Goal: Information Seeking & Learning: Learn about a topic

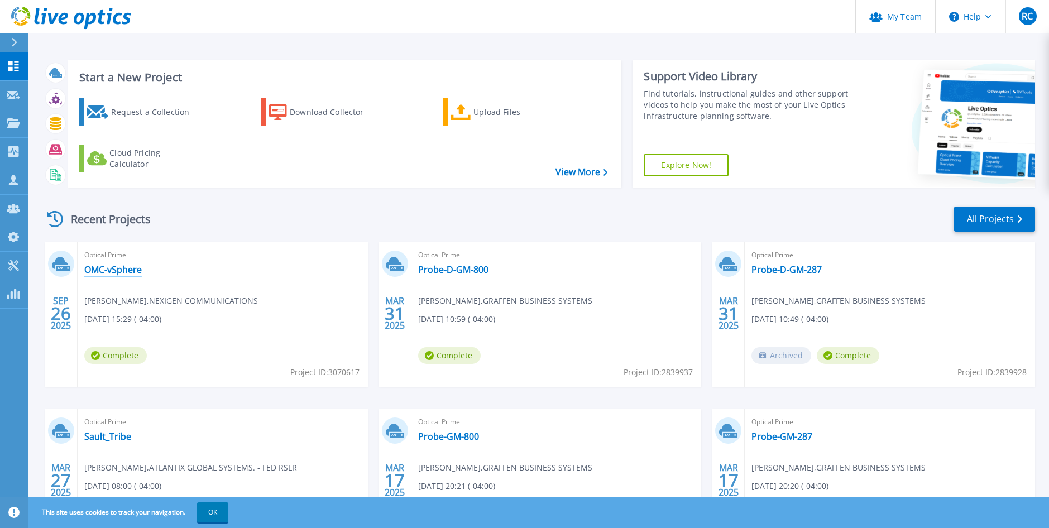
click at [132, 267] on link "OMC-vSphere" at bounding box center [112, 269] width 57 height 11
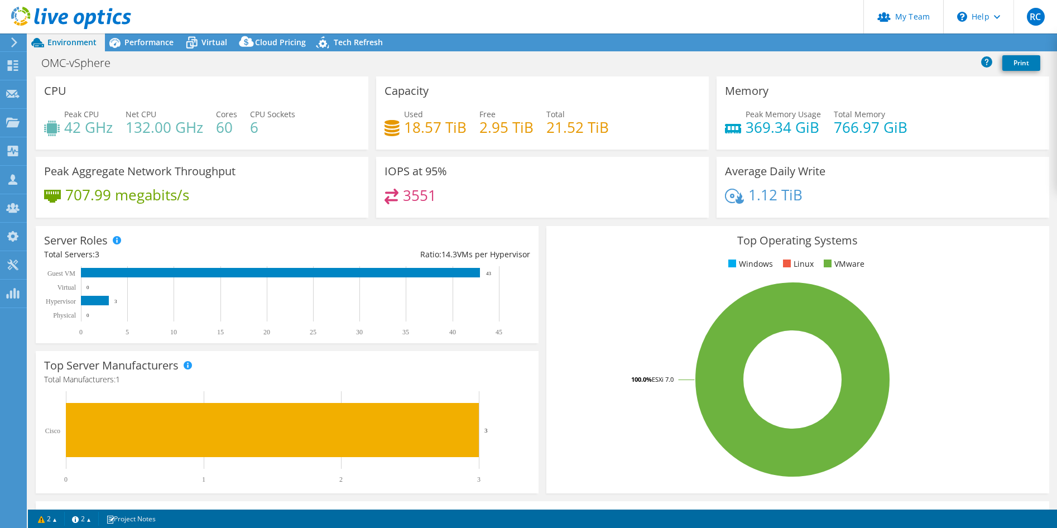
select select "USD"
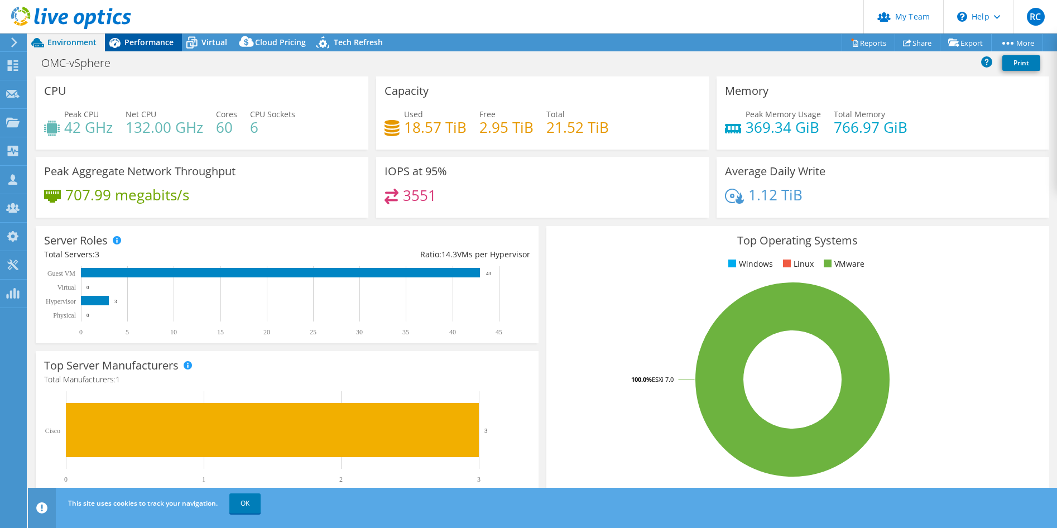
click at [152, 48] on div "Performance" at bounding box center [143, 42] width 77 height 18
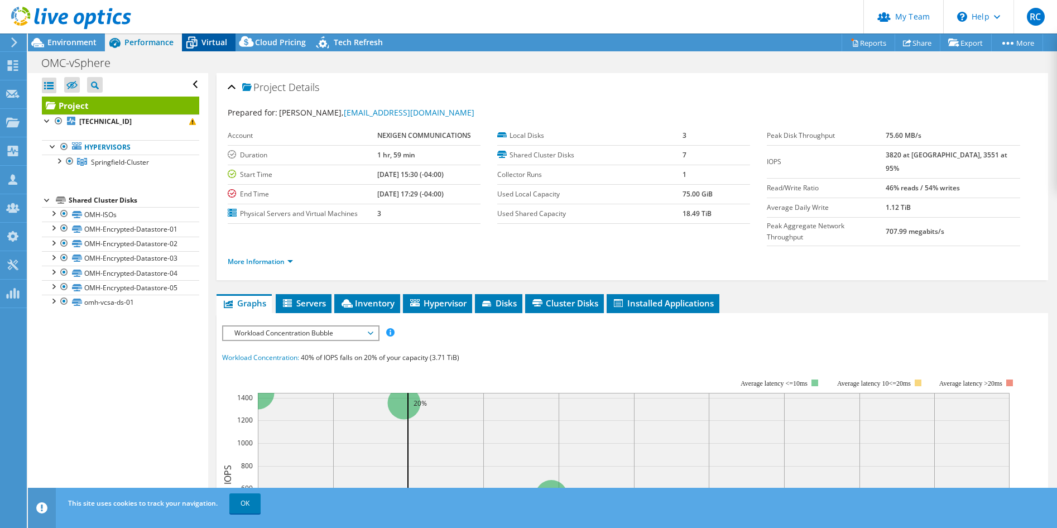
click at [207, 41] on span "Virtual" at bounding box center [214, 42] width 26 height 11
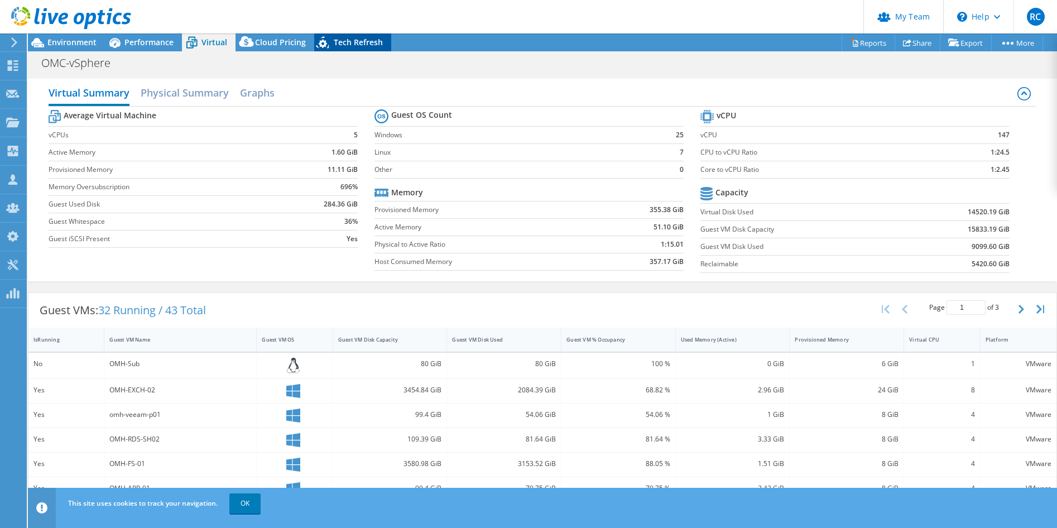
click at [343, 41] on span "Tech Refresh" at bounding box center [358, 42] width 49 height 11
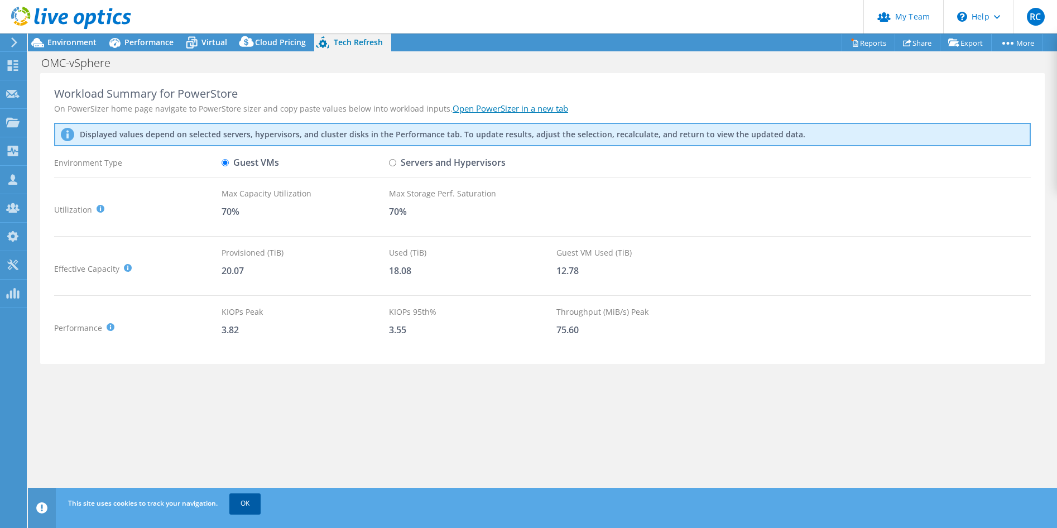
click at [253, 504] on link "OK" at bounding box center [244, 503] width 31 height 20
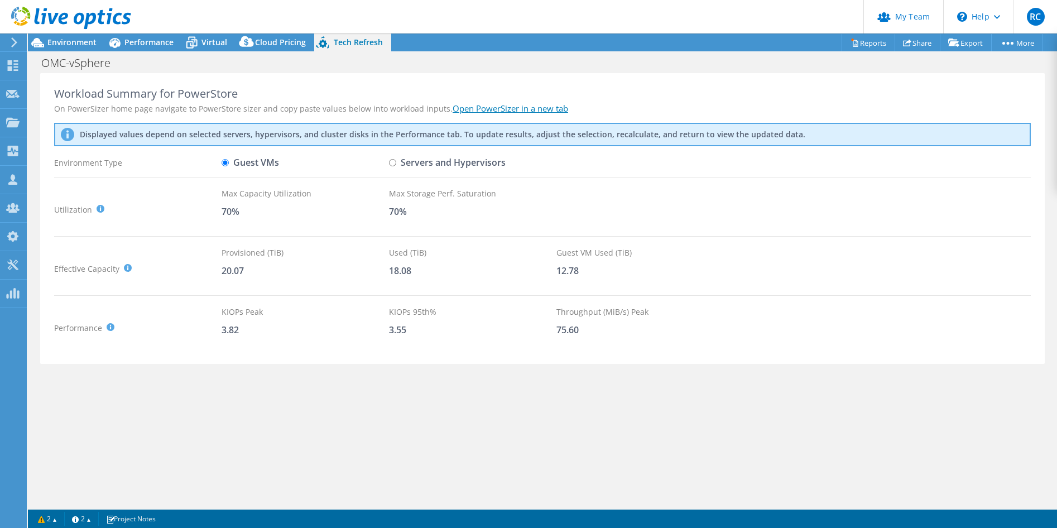
click at [253, 504] on div "Workload Summary for PowerStore On PowerSizer home page navigate to PowerStore …" at bounding box center [542, 289] width 1029 height 433
click at [135, 38] on span "Performance" at bounding box center [148, 42] width 49 height 11
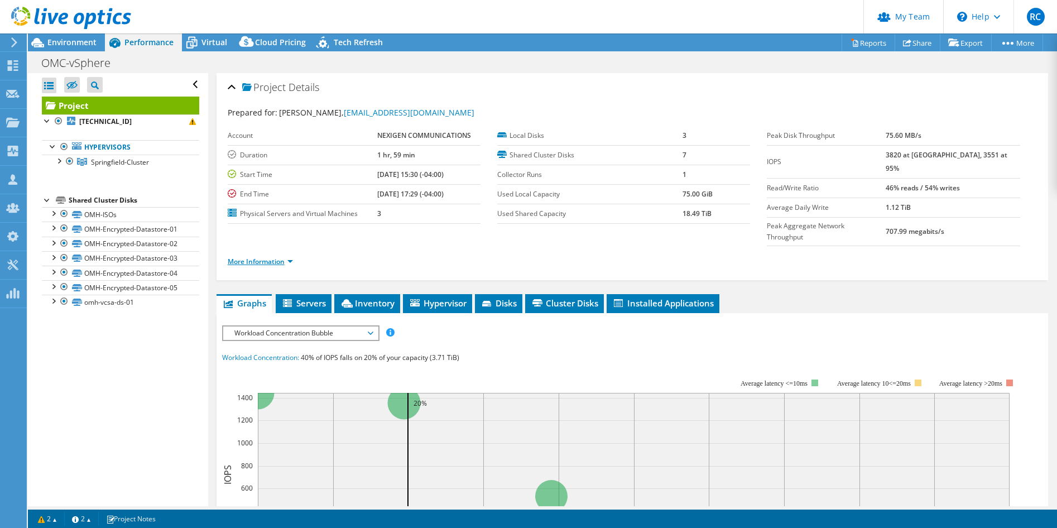
drag, startPoint x: 255, startPoint y: 238, endPoint x: 247, endPoint y: 240, distance: 8.0
click at [247, 257] on link "More Information" at bounding box center [260, 261] width 65 height 9
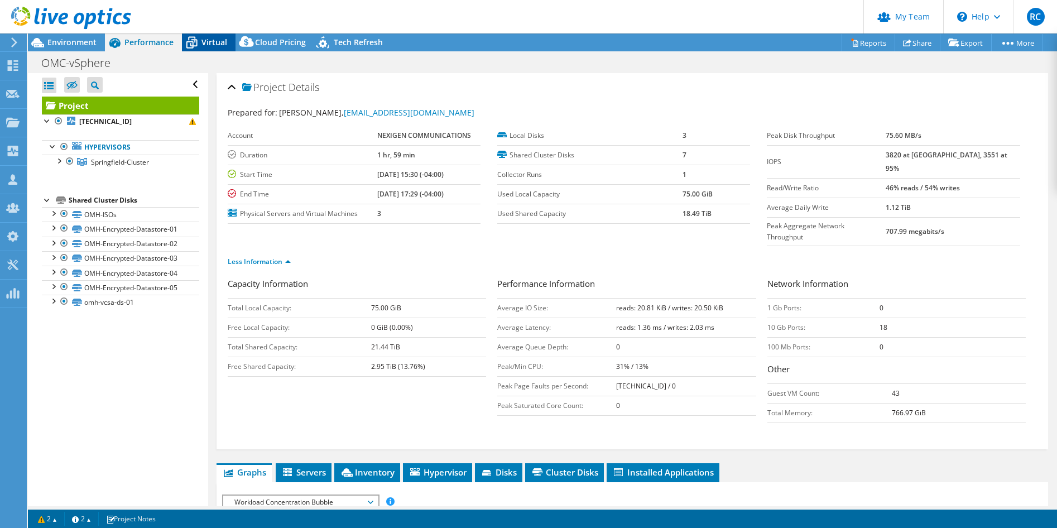
click at [218, 43] on span "Virtual" at bounding box center [214, 42] width 26 height 11
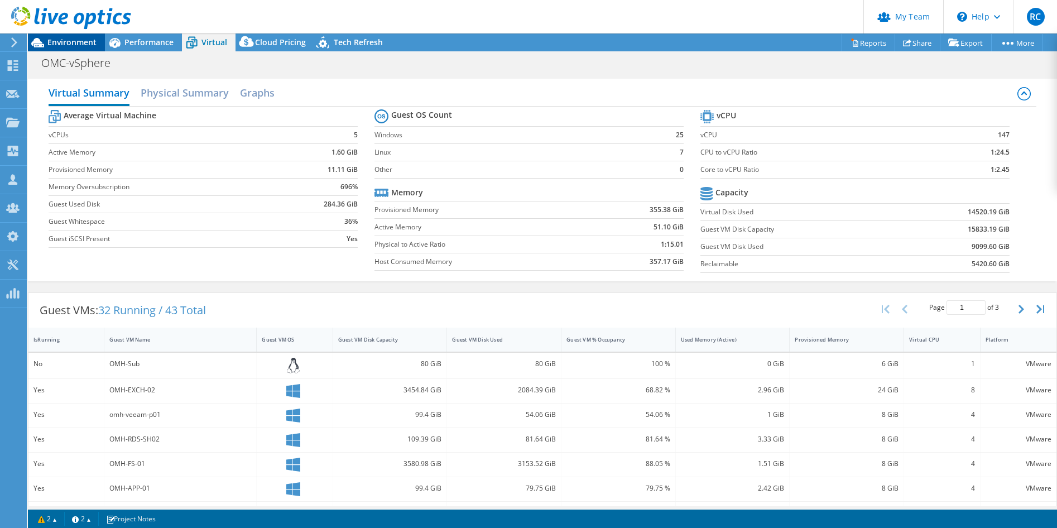
click at [79, 41] on span "Environment" at bounding box center [71, 42] width 49 height 11
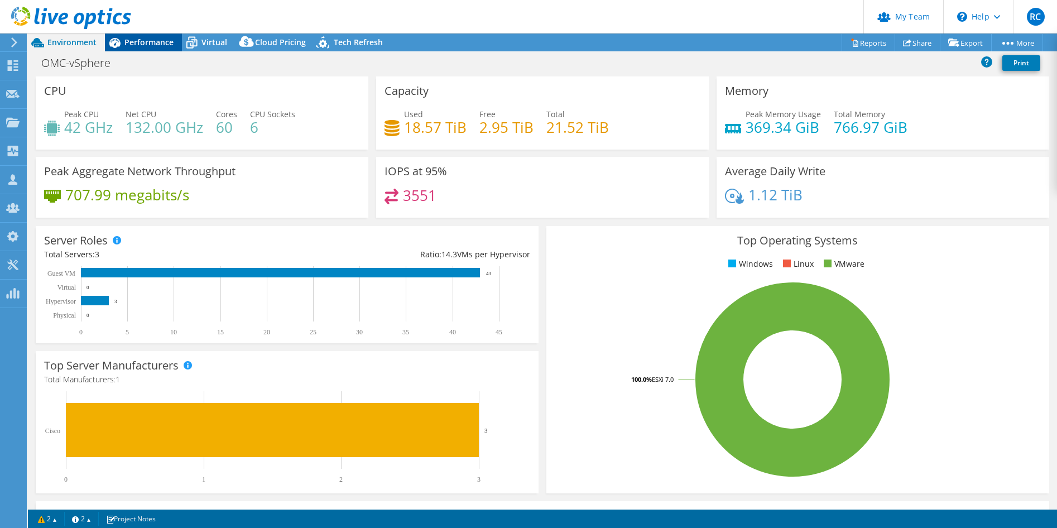
click at [140, 42] on span "Performance" at bounding box center [148, 42] width 49 height 11
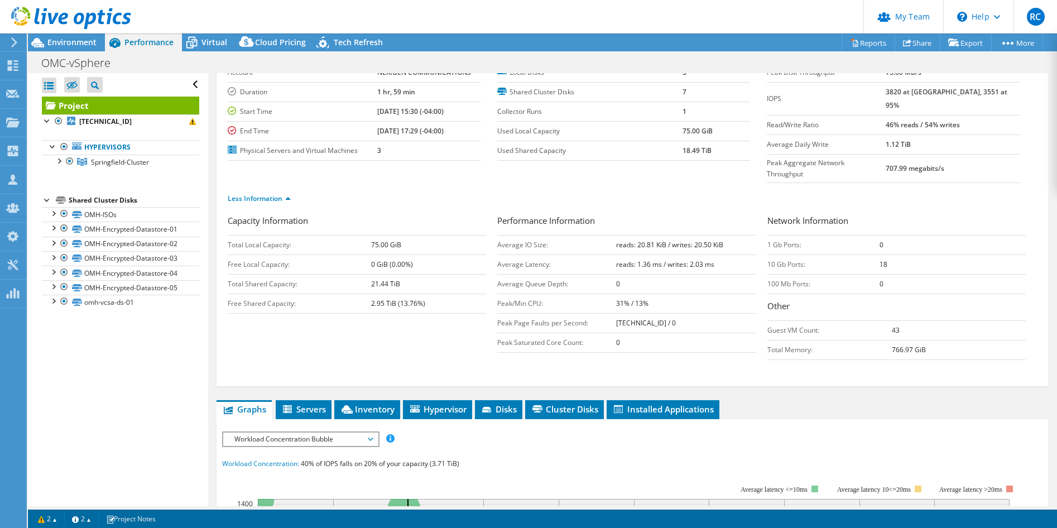
scroll to position [64, 0]
click at [362, 403] on span "Inventory" at bounding box center [367, 408] width 55 height 11
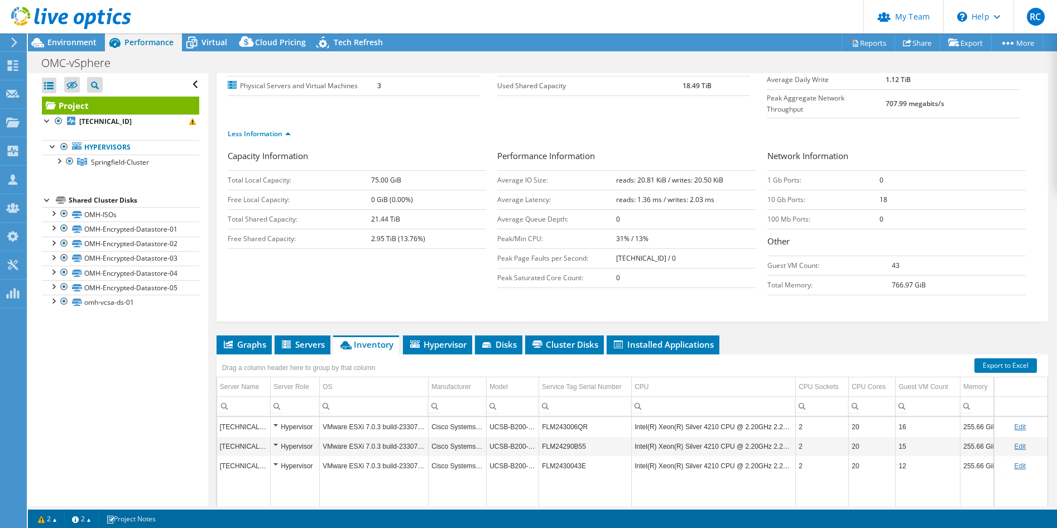
scroll to position [128, 0]
click at [210, 359] on div "Project Details Prepared for: [PERSON_NAME], [EMAIL_ADDRESS][DOMAIN_NAME] Accou…" at bounding box center [632, 289] width 848 height 689
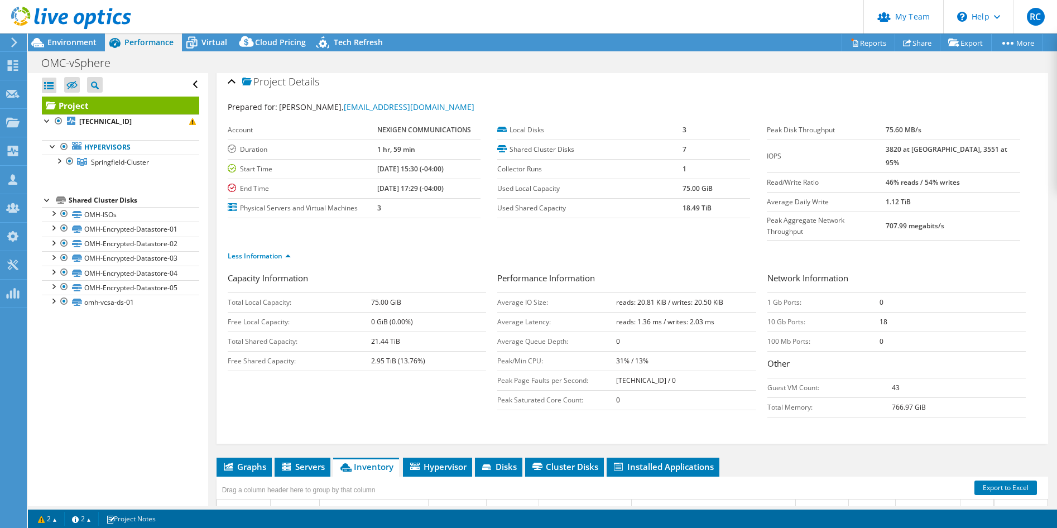
scroll to position [0, 0]
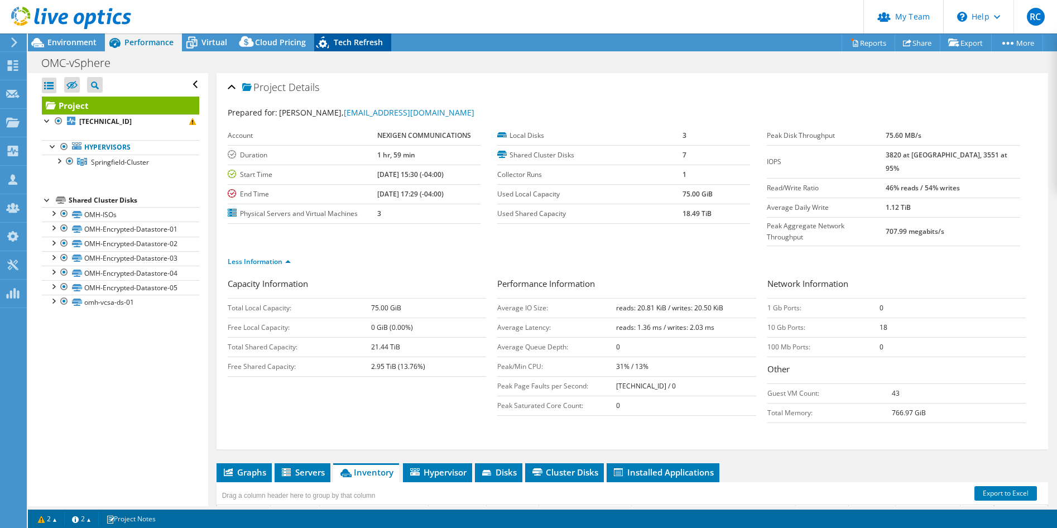
click at [350, 41] on span "Tech Refresh" at bounding box center [358, 42] width 49 height 11
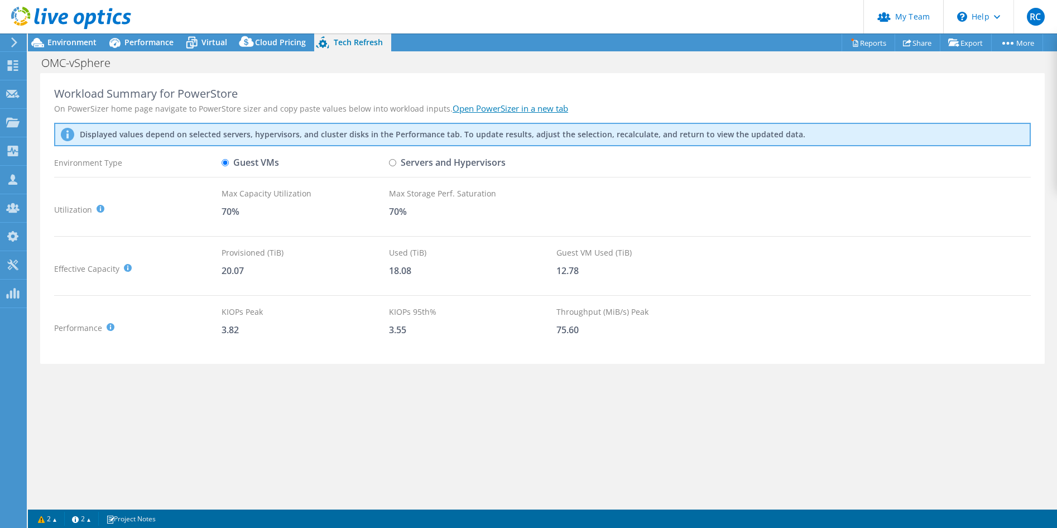
click at [392, 160] on input "Servers and Hypervisors" at bounding box center [392, 162] width 7 height 7
radio input "true"
click at [223, 164] on input "Guest VMs" at bounding box center [225, 162] width 7 height 7
radio input "true"
radio input "false"
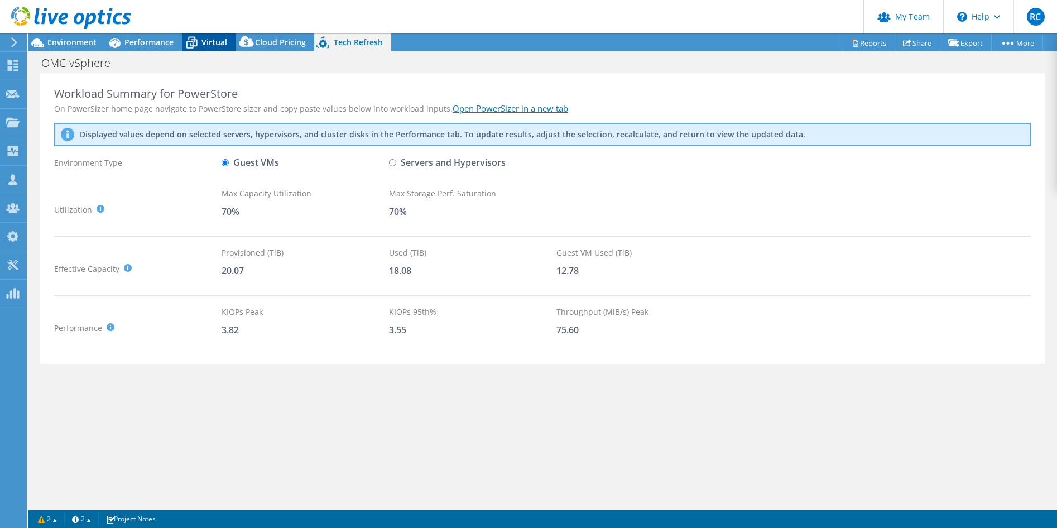
drag, startPoint x: 42, startPoint y: 405, endPoint x: 212, endPoint y: 39, distance: 403.8
drag, startPoint x: 212, startPoint y: 39, endPoint x: 205, endPoint y: 40, distance: 6.4
click at [205, 40] on span "Virtual" at bounding box center [214, 42] width 26 height 11
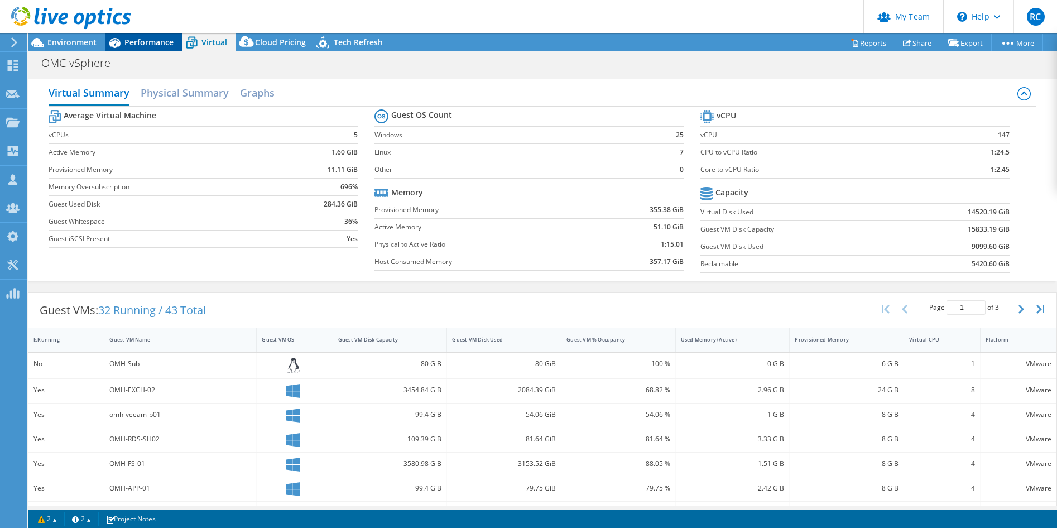
click at [151, 42] on span "Performance" at bounding box center [148, 42] width 49 height 11
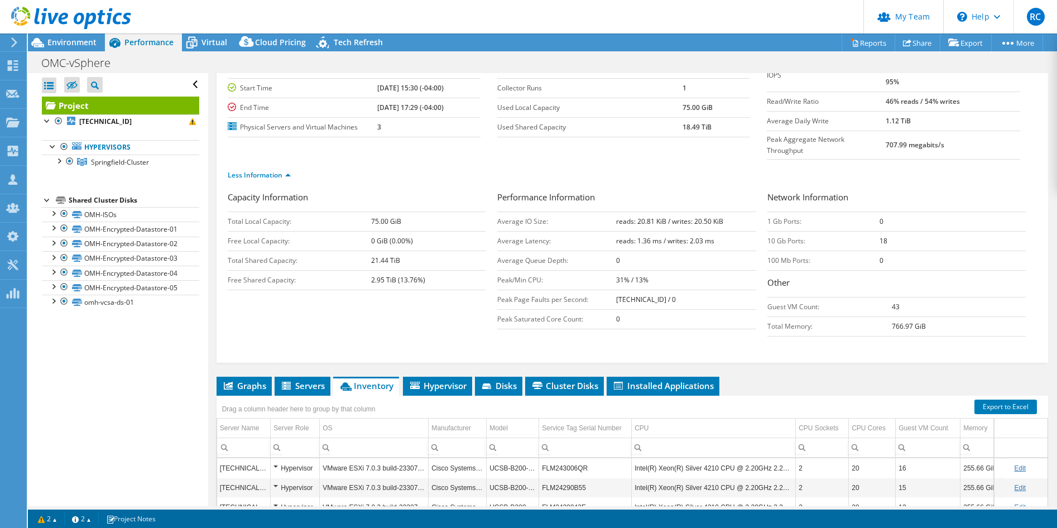
scroll to position [86, 0]
click at [57, 164] on div at bounding box center [58, 160] width 11 height 11
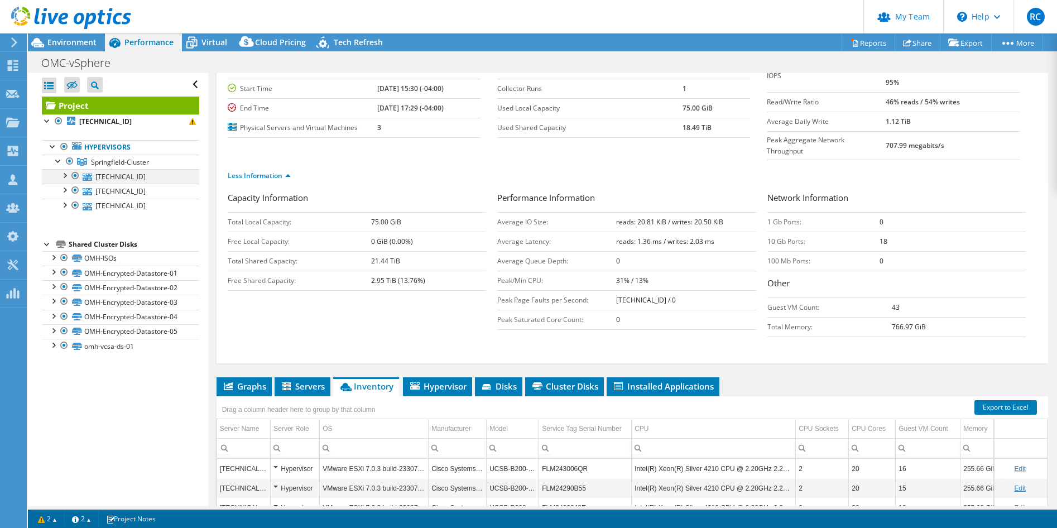
click at [65, 176] on div at bounding box center [64, 174] width 11 height 11
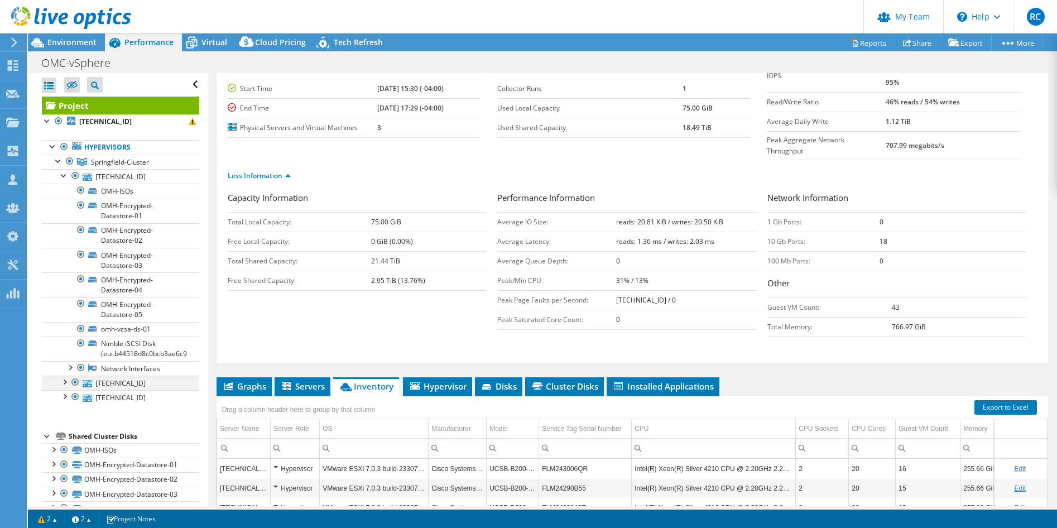
click at [65, 383] on div at bounding box center [64, 381] width 11 height 11
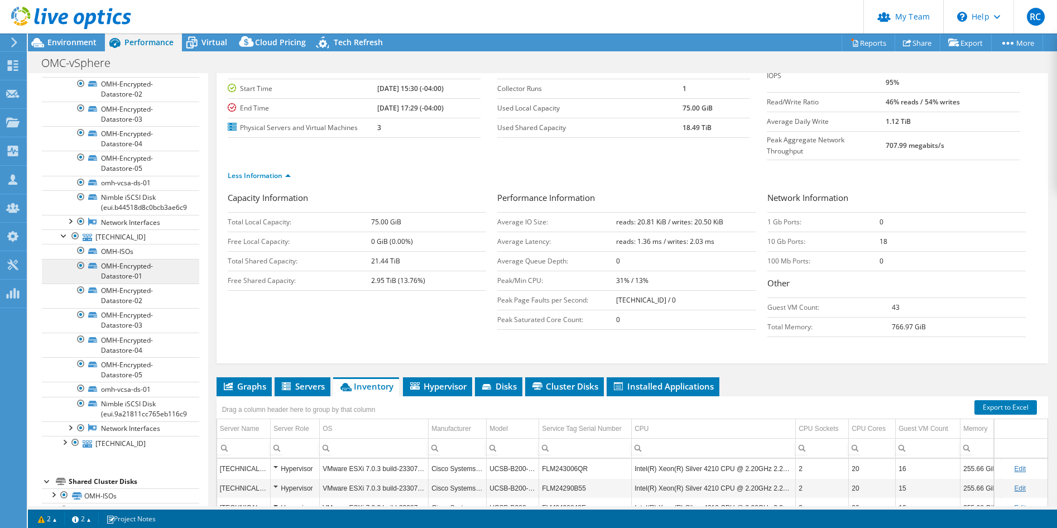
scroll to position [147, 0]
click at [211, 47] on div "Virtual" at bounding box center [209, 42] width 54 height 18
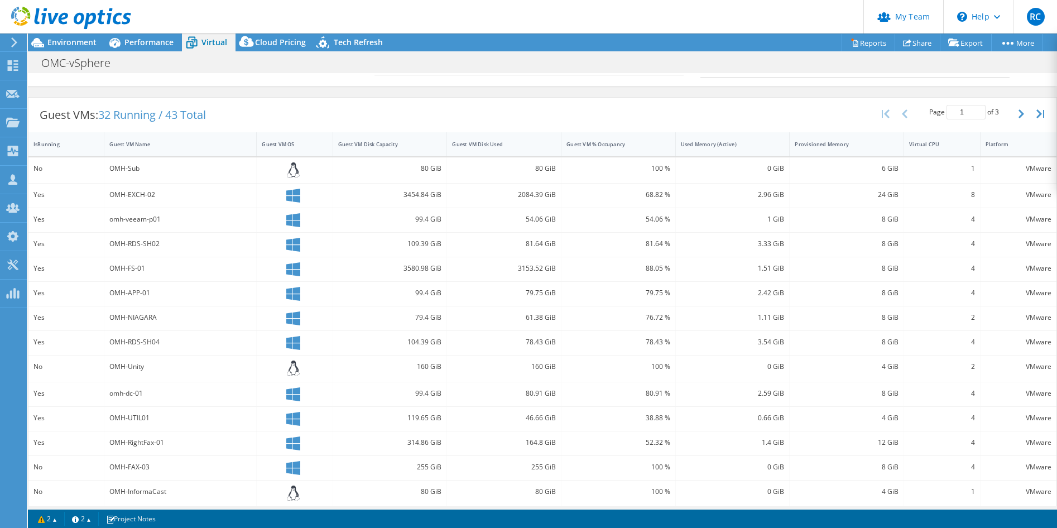
scroll to position [228, 0]
